Goal: Information Seeking & Learning: Find specific fact

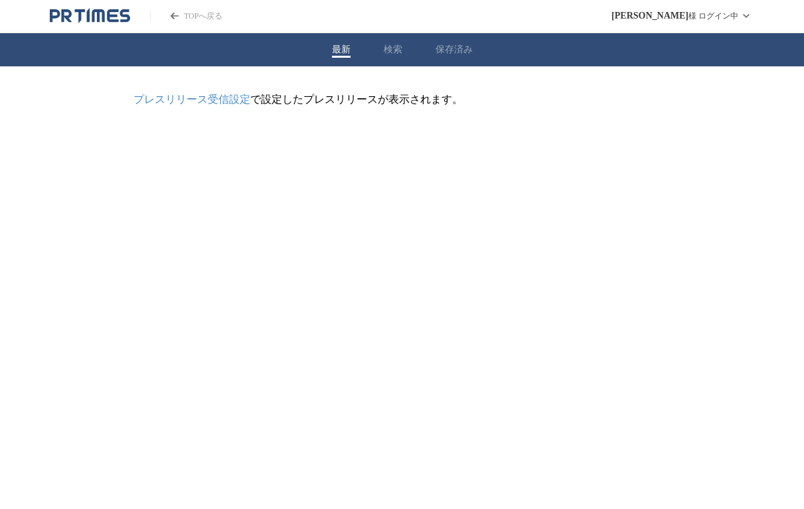
click at [391, 52] on button "検索" at bounding box center [393, 50] width 19 height 12
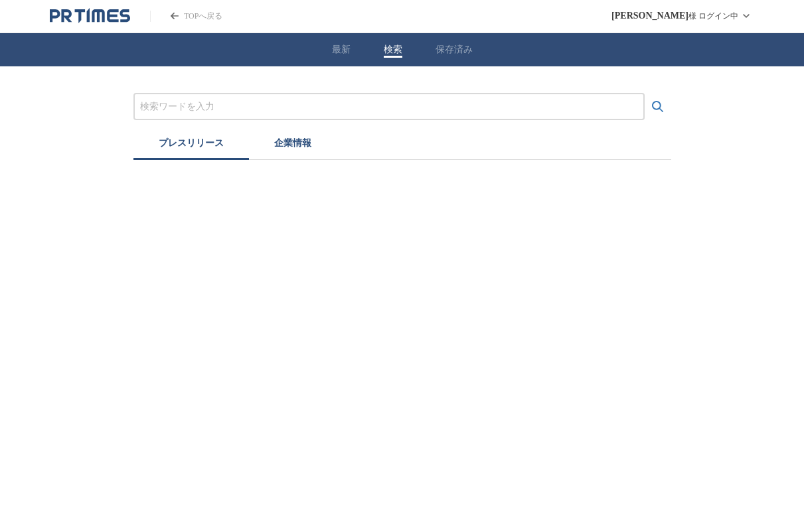
click at [369, 93] on div at bounding box center [389, 106] width 511 height 27
click at [368, 105] on input "プレスリリースおよび企業を検索する" at bounding box center [389, 107] width 498 height 15
paste input "OSIS"
click at [645, 94] on button "検索する" at bounding box center [658, 107] width 27 height 27
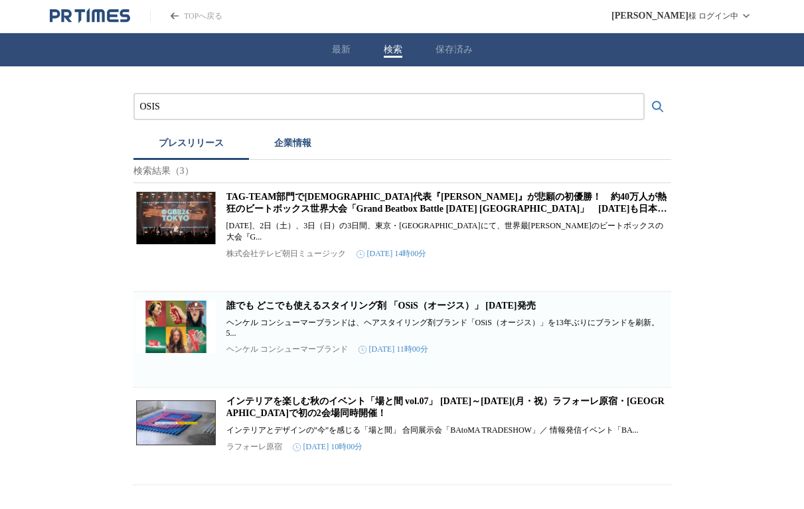
click at [155, 106] on input "OSIS" at bounding box center [389, 107] width 498 height 15
type input "OSIS"
click at [645, 94] on button "検索する" at bounding box center [658, 107] width 27 height 27
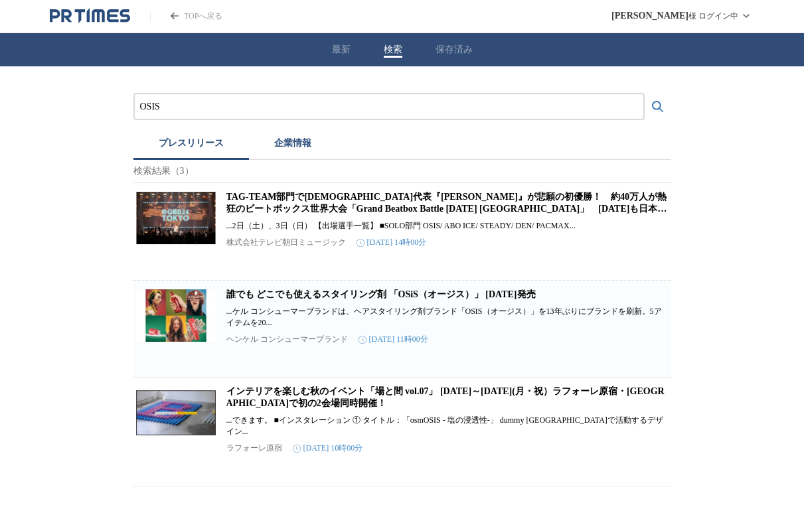
click at [278, 301] on h2 "誰でも どこでも使えるスタイリング剤 「OSiS（オージス）」 [DATE]発売" at bounding box center [448, 295] width 442 height 12
click at [280, 300] on link "誰でも どこでも使えるスタイリング剤 「OSiS（オージス）」 [DATE]発売" at bounding box center [382, 295] width 310 height 10
